Goal: Task Accomplishment & Management: Manage account settings

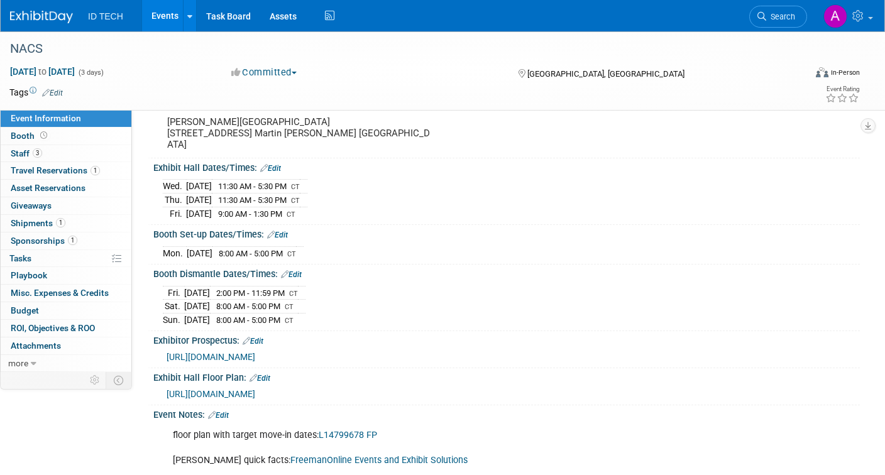
scroll to position [250, 0]
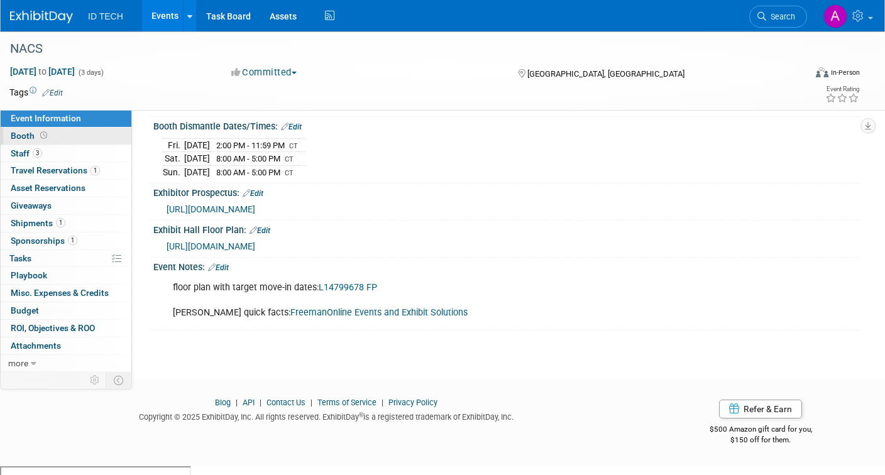
click at [22, 131] on span "Booth" at bounding box center [30, 136] width 39 height 10
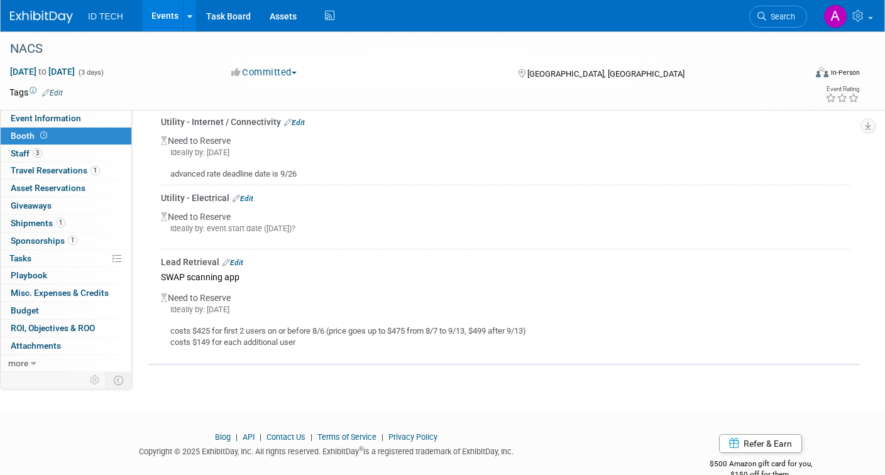
scroll to position [314, 0]
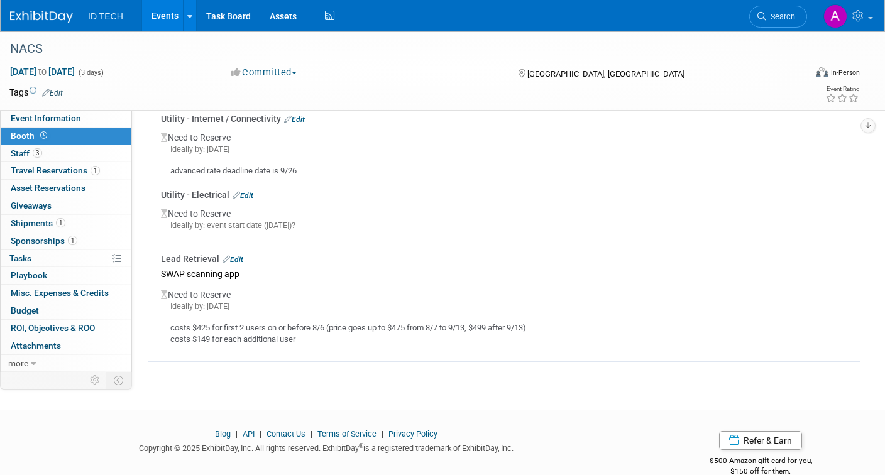
click at [52, 430] on div "Blog | API | Contact Us | Terms of Service | Privacy Policy Copyright © 2025 Ex…" at bounding box center [326, 445] width 652 height 33
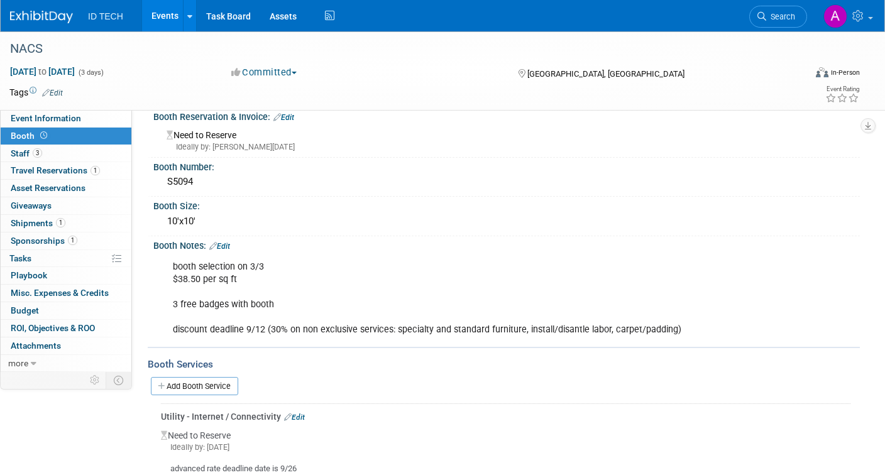
scroll to position [0, 0]
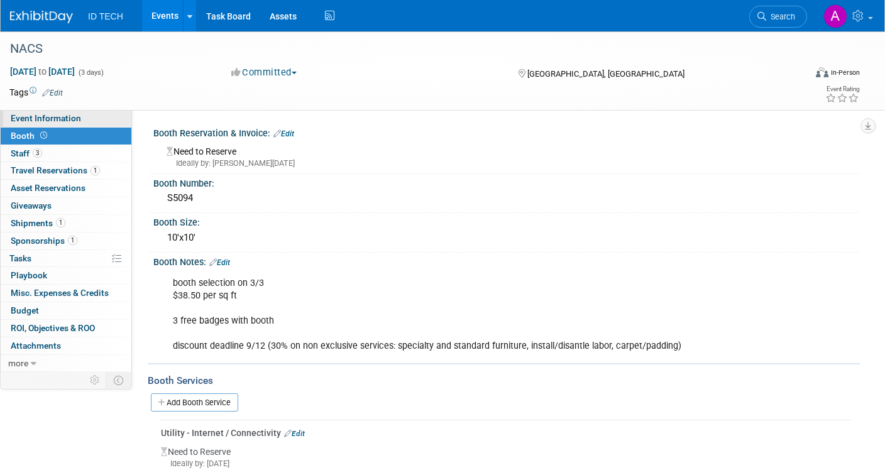
click at [30, 118] on span "Event Information" at bounding box center [46, 118] width 70 height 10
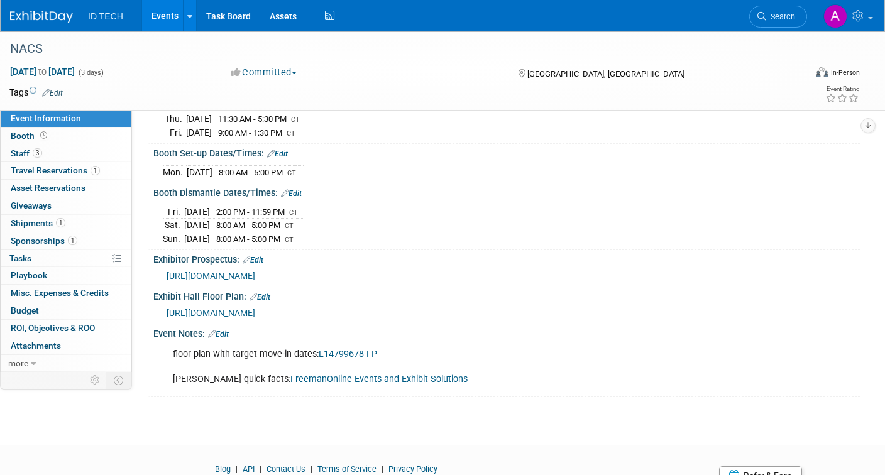
scroll to position [189, 0]
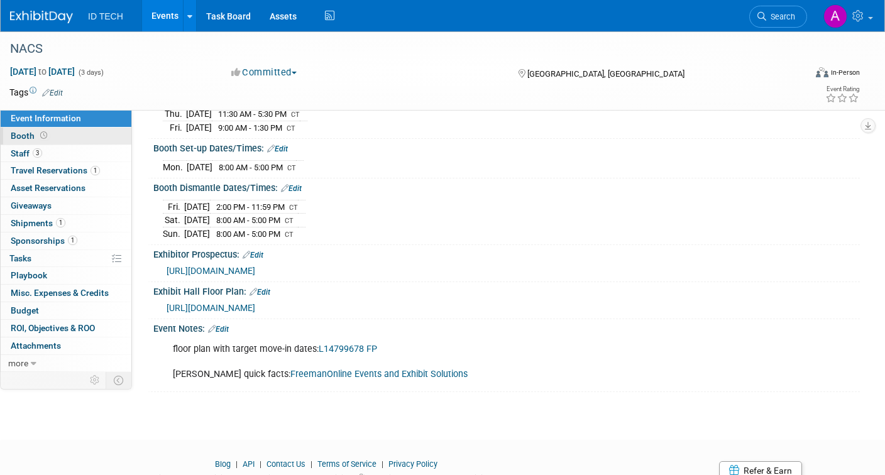
click at [73, 136] on link "Booth" at bounding box center [66, 136] width 131 height 17
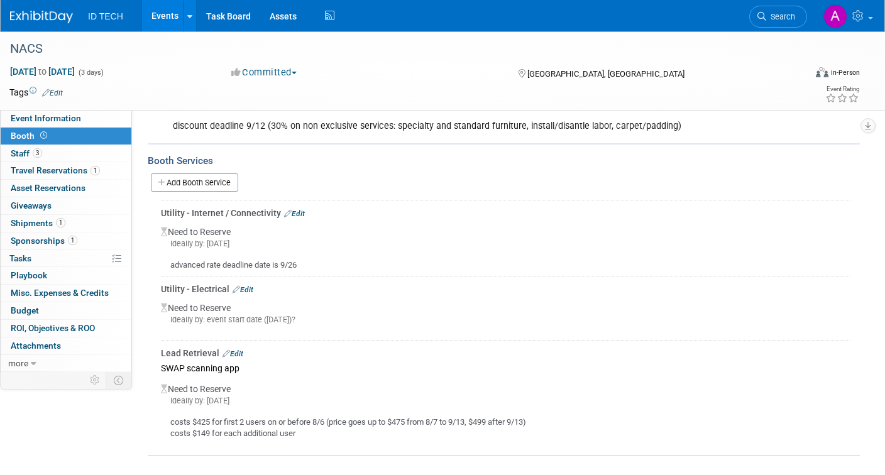
scroll to position [251, 0]
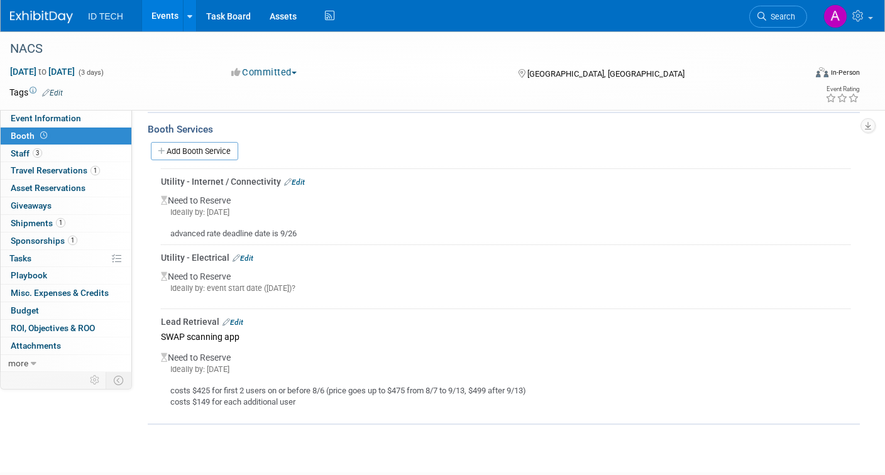
click at [244, 256] on link "Edit" at bounding box center [243, 258] width 21 height 9
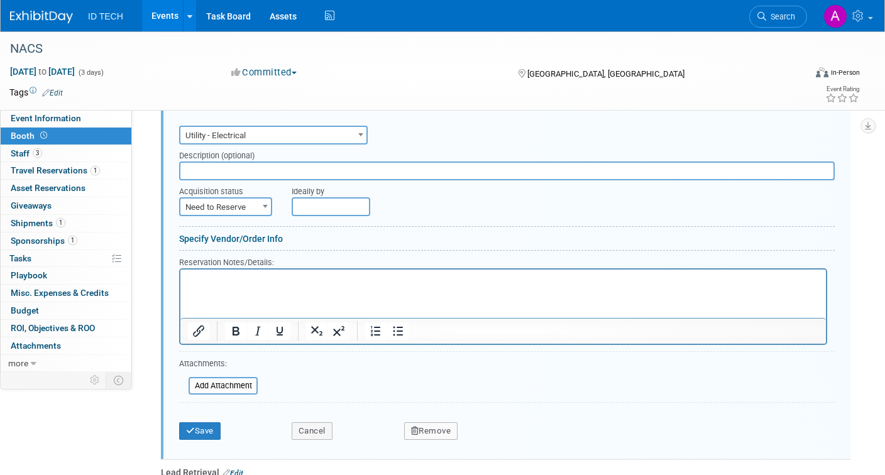
scroll to position [416, 0]
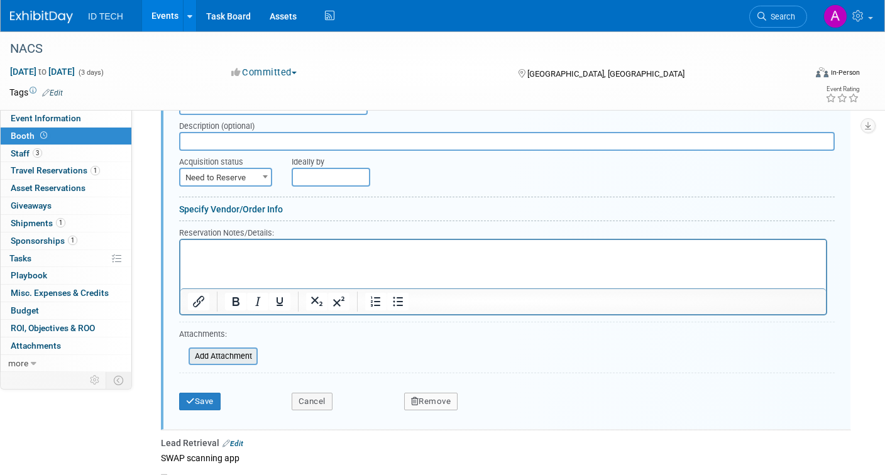
click at [238, 348] on div "Add Attachment" at bounding box center [223, 357] width 69 height 18
click at [236, 354] on input "file" at bounding box center [182, 356] width 150 height 15
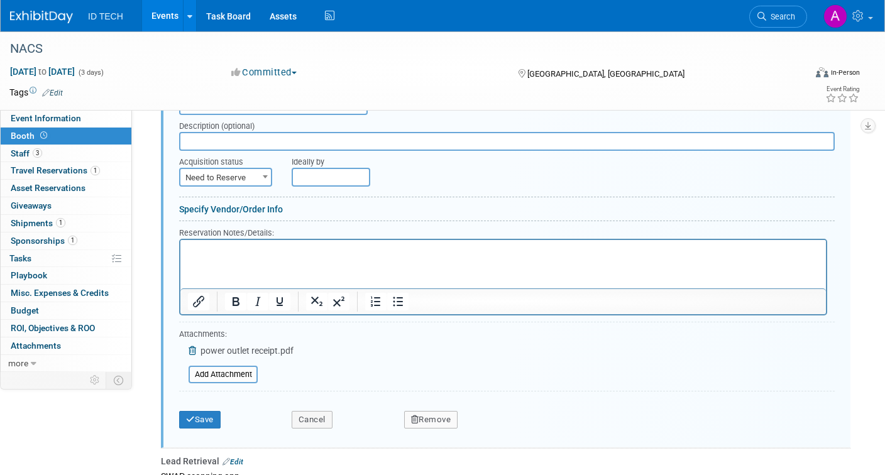
click at [255, 178] on span "Need to Reserve" at bounding box center [225, 178] width 91 height 18
select select "2"
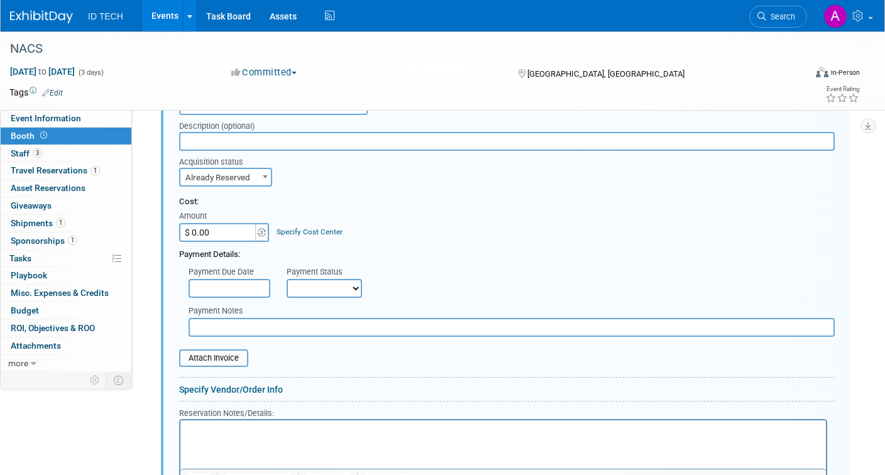
click at [224, 226] on input "$ 0.00" at bounding box center [218, 232] width 79 height 19
click at [235, 240] on input "$ 0.00" at bounding box center [218, 232] width 79 height 19
drag, startPoint x: 222, startPoint y: 236, endPoint x: 170, endPoint y: 238, distance: 52.9
click at [170, 238] on div "Audio / Video Carpet / Flooring Catering / Food / Beverage Floral / Decorative …" at bounding box center [505, 354] width 689 height 548
type input "$ 176.75"
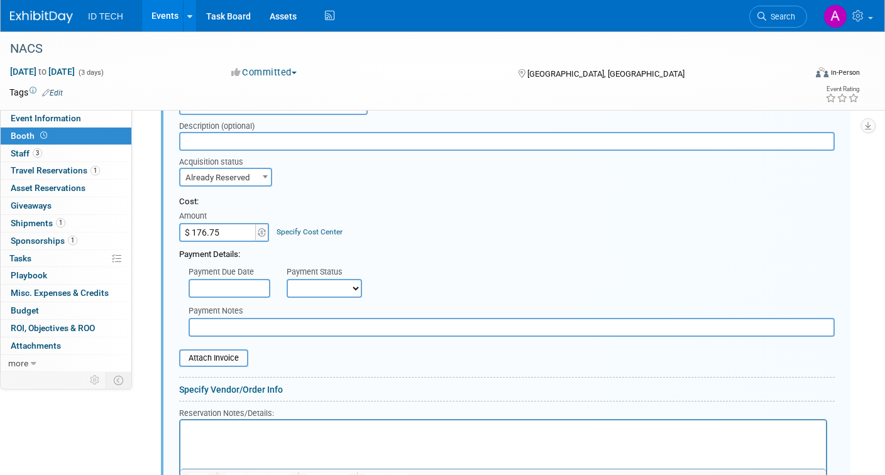
click at [516, 205] on div "Cost:" at bounding box center [507, 202] width 656 height 12
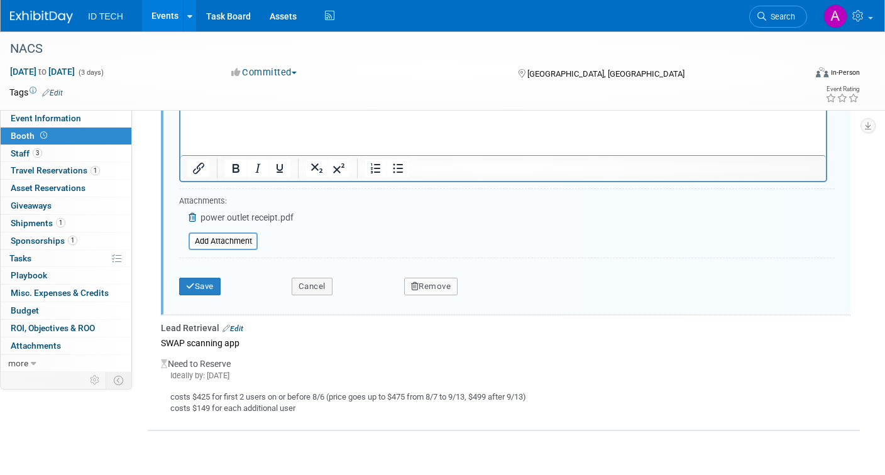
scroll to position [822, 0]
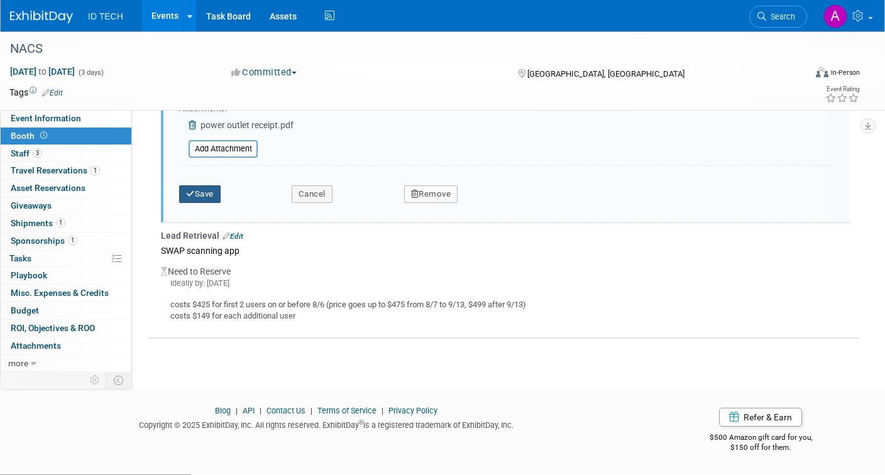
click at [205, 195] on button "Save" at bounding box center [199, 194] width 41 height 18
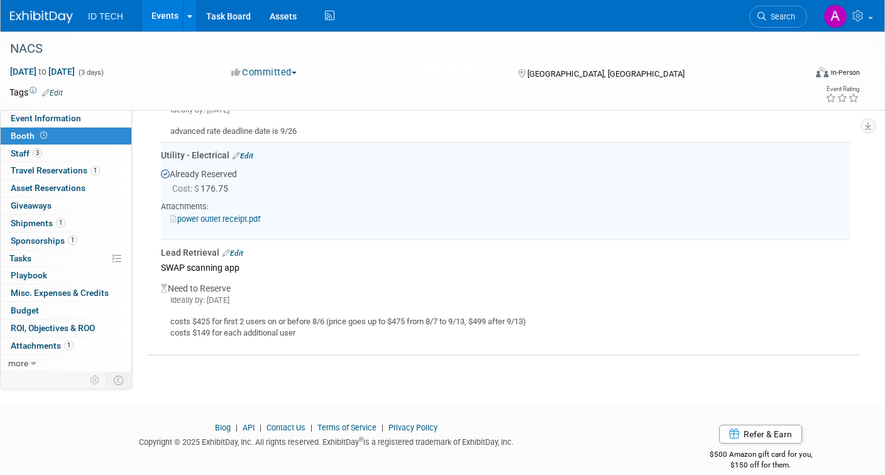
scroll to position [353, 0]
